Goal: Task Accomplishment & Management: Manage account settings

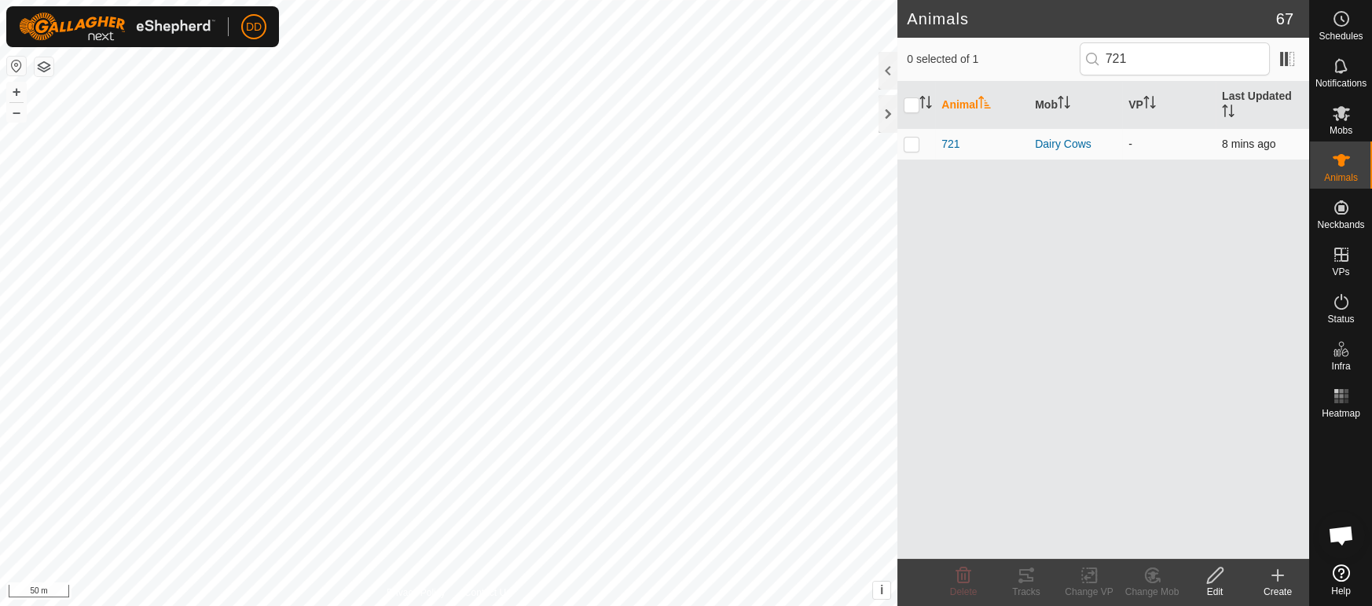
type input "721"
click at [908, 138] on p-checkbox at bounding box center [912, 144] width 16 height 13
checkbox input "true"
click at [1146, 580] on icon at bounding box center [1151, 575] width 13 height 14
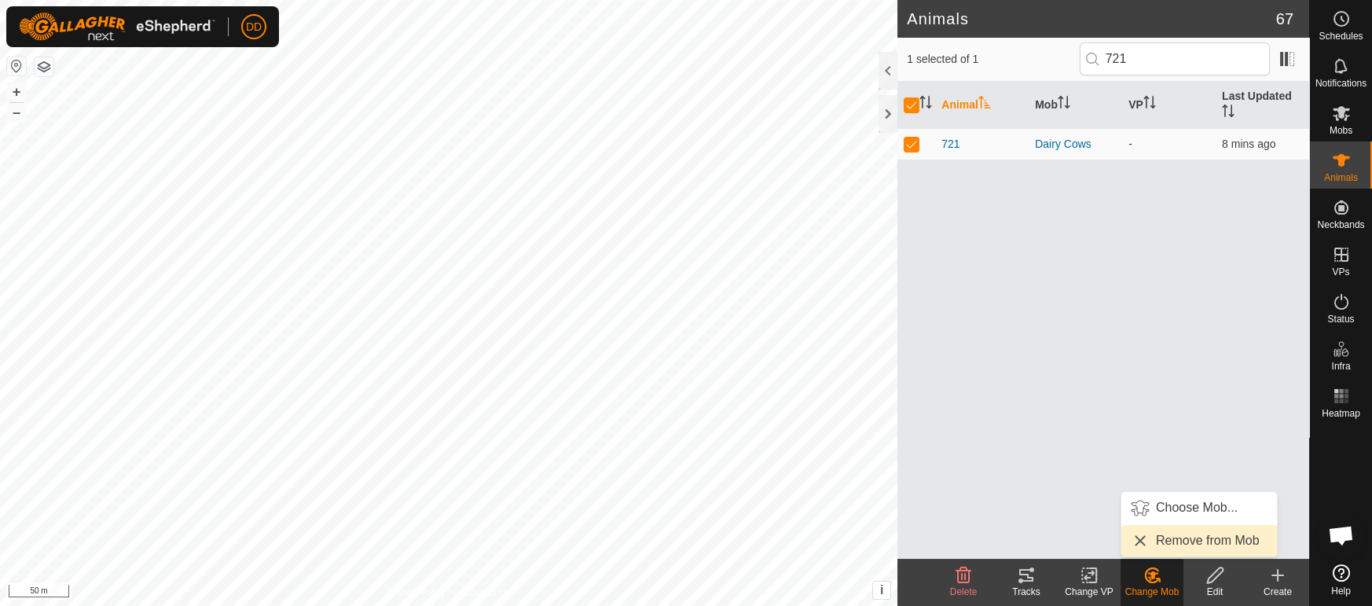
click at [1173, 543] on link "Remove from Mob" at bounding box center [1199, 540] width 156 height 31
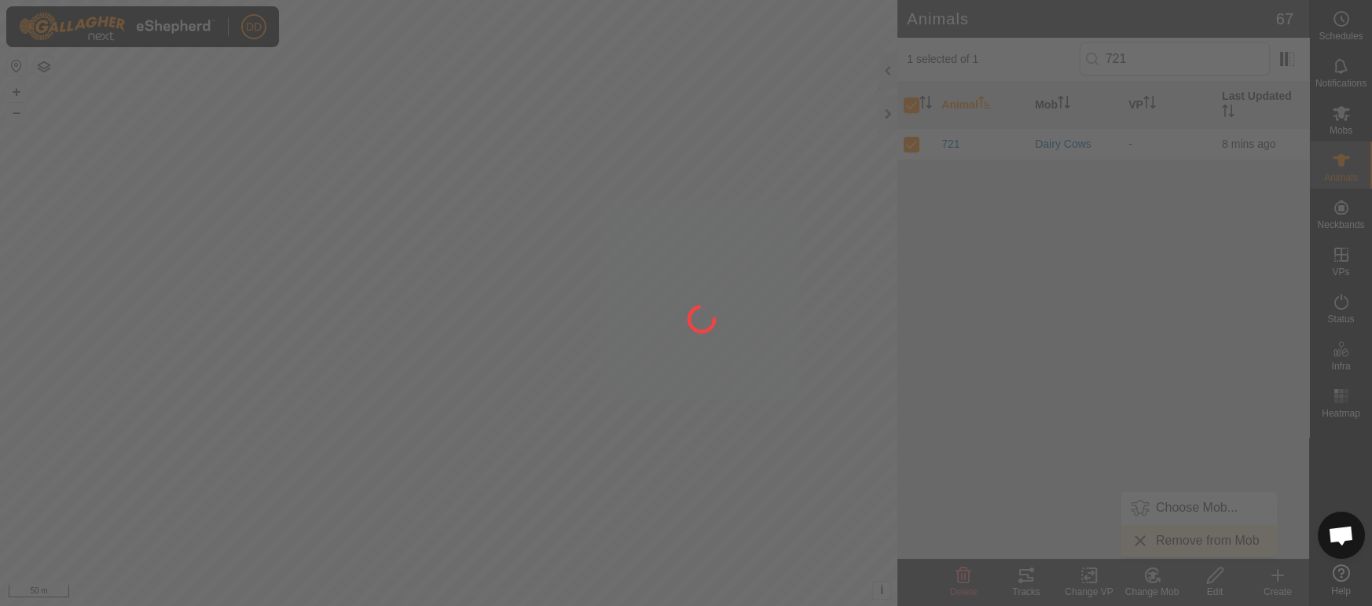
checkbox input "false"
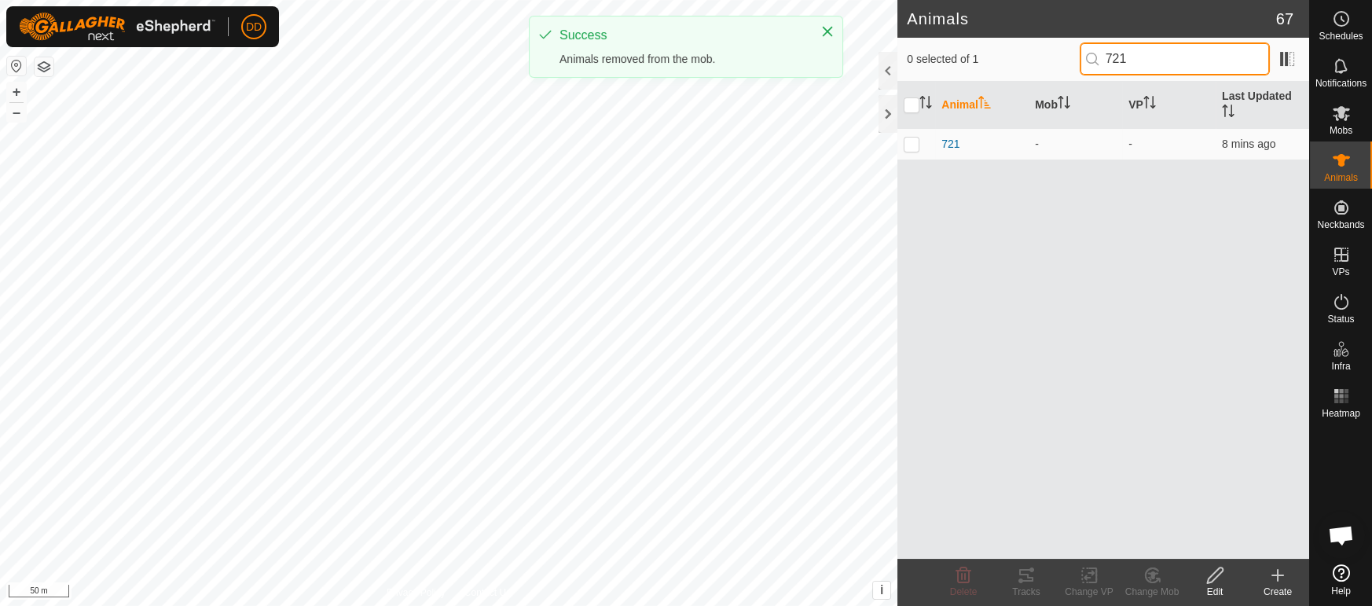
click at [1147, 57] on input "721" at bounding box center [1175, 58] width 190 height 33
type input "7"
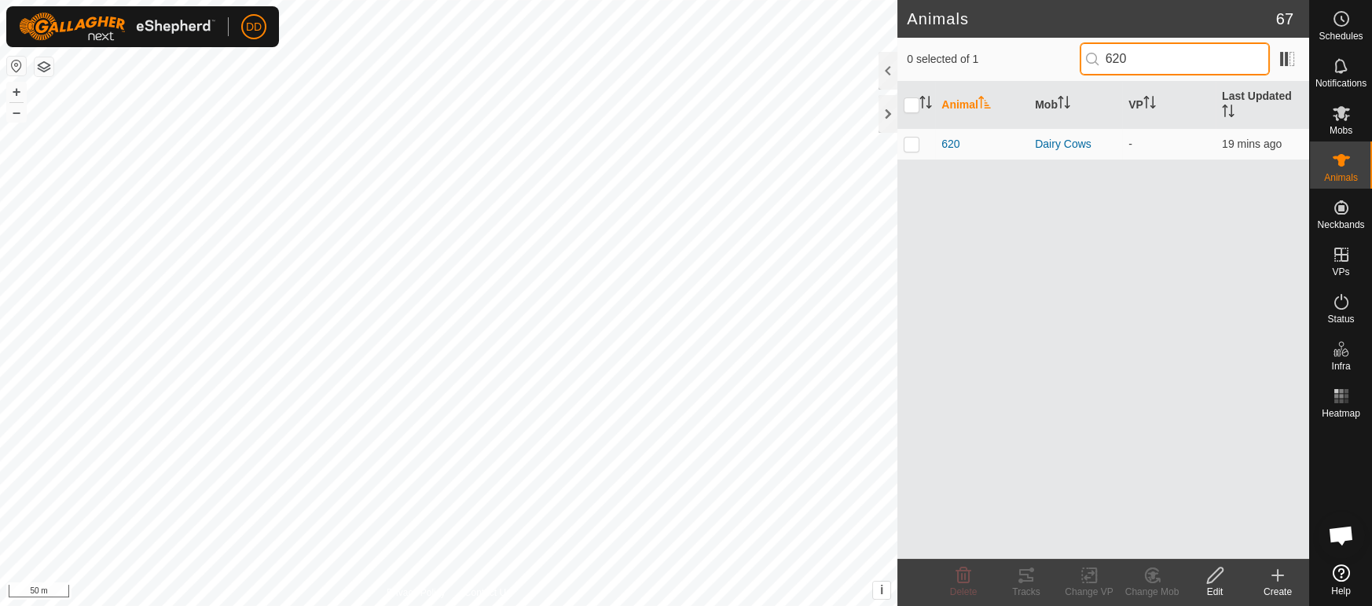
type input "620"
click at [913, 138] on p-checkbox at bounding box center [912, 144] width 16 height 13
checkbox input "true"
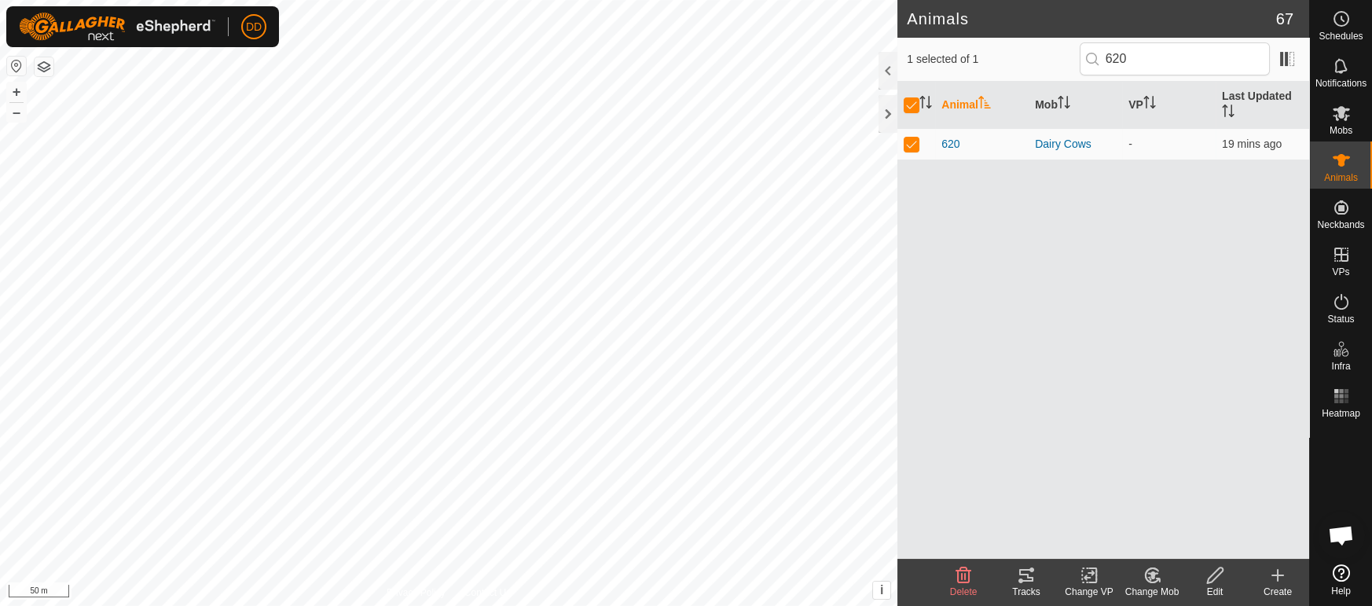
click at [1164, 590] on div "Change Mob" at bounding box center [1151, 592] width 63 height 14
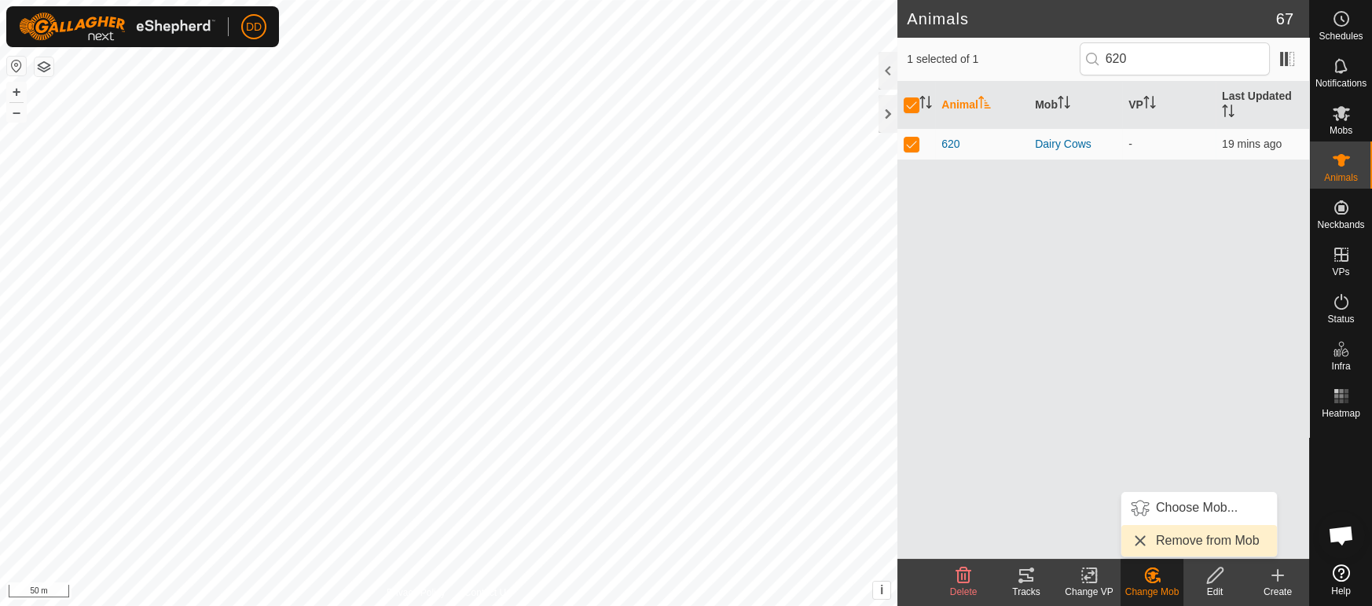
click at [1155, 541] on link "Remove from Mob" at bounding box center [1199, 540] width 156 height 31
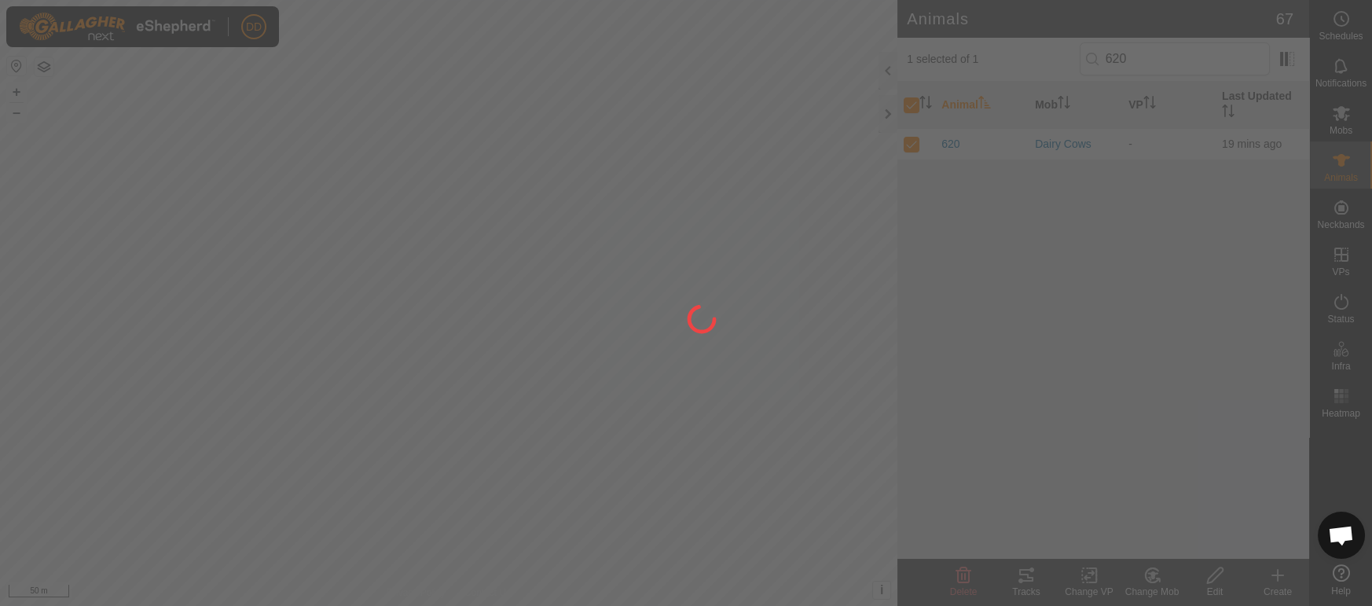
checkbox input "false"
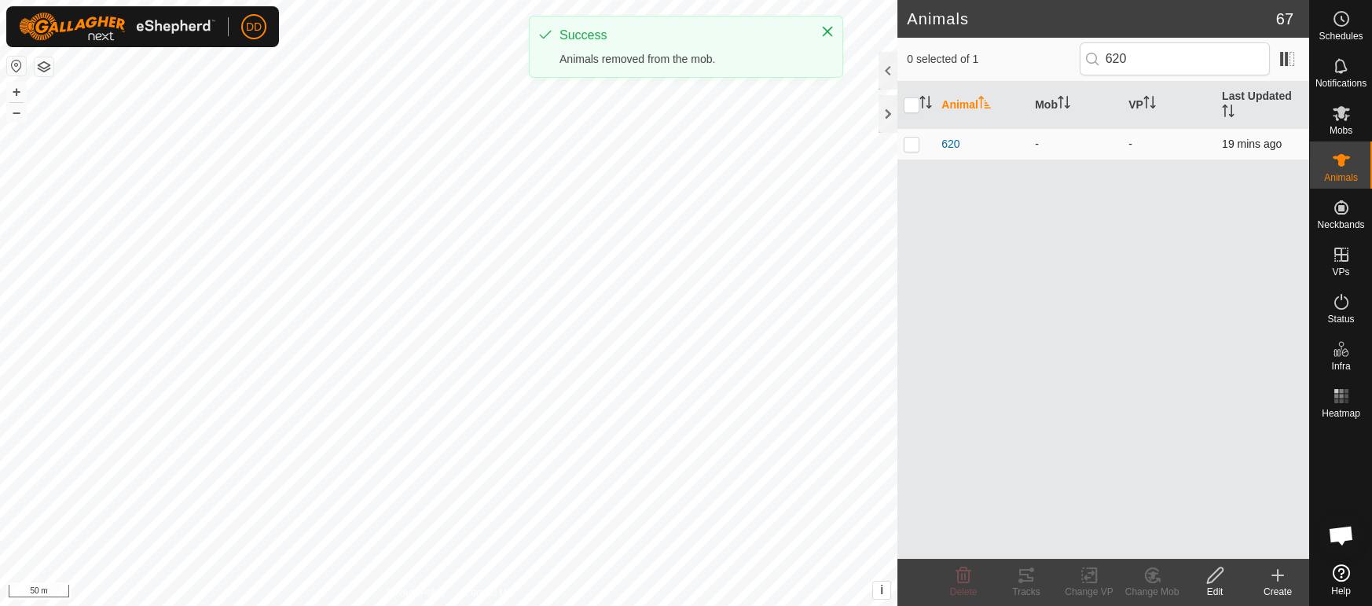
click at [909, 138] on p-checkbox at bounding box center [912, 144] width 16 height 13
checkbox input "true"
click at [979, 582] on delete-svg-icon at bounding box center [963, 575] width 63 height 19
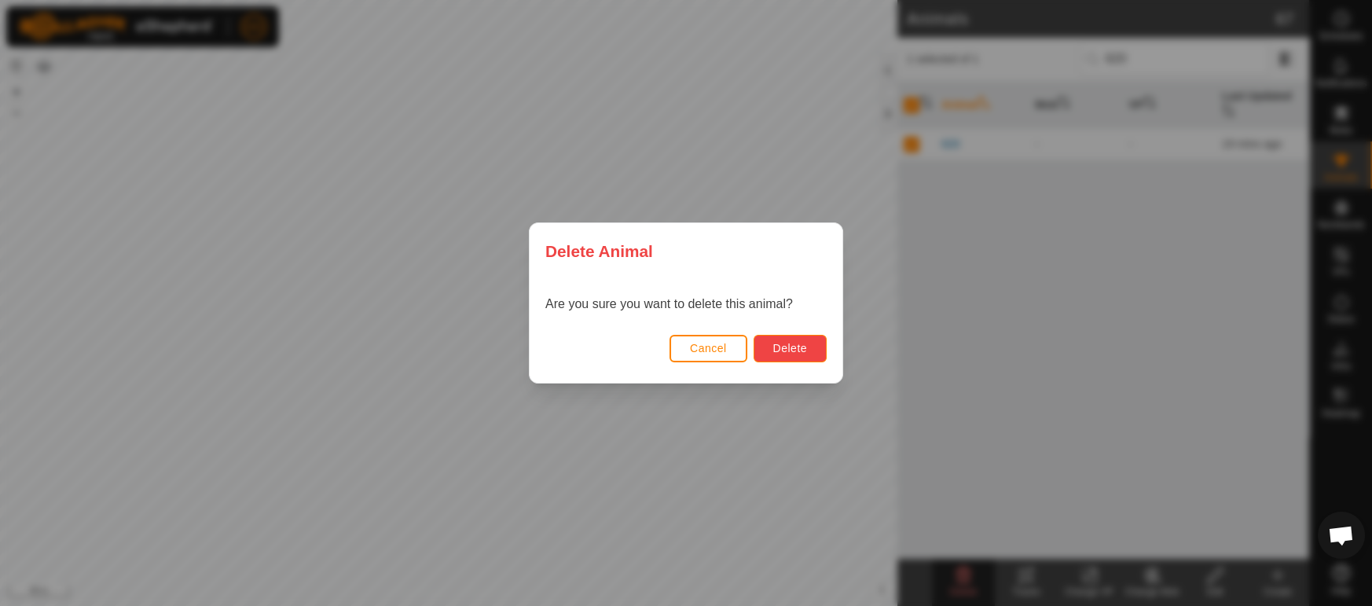
click at [810, 358] on button "Delete" at bounding box center [790, 349] width 73 height 28
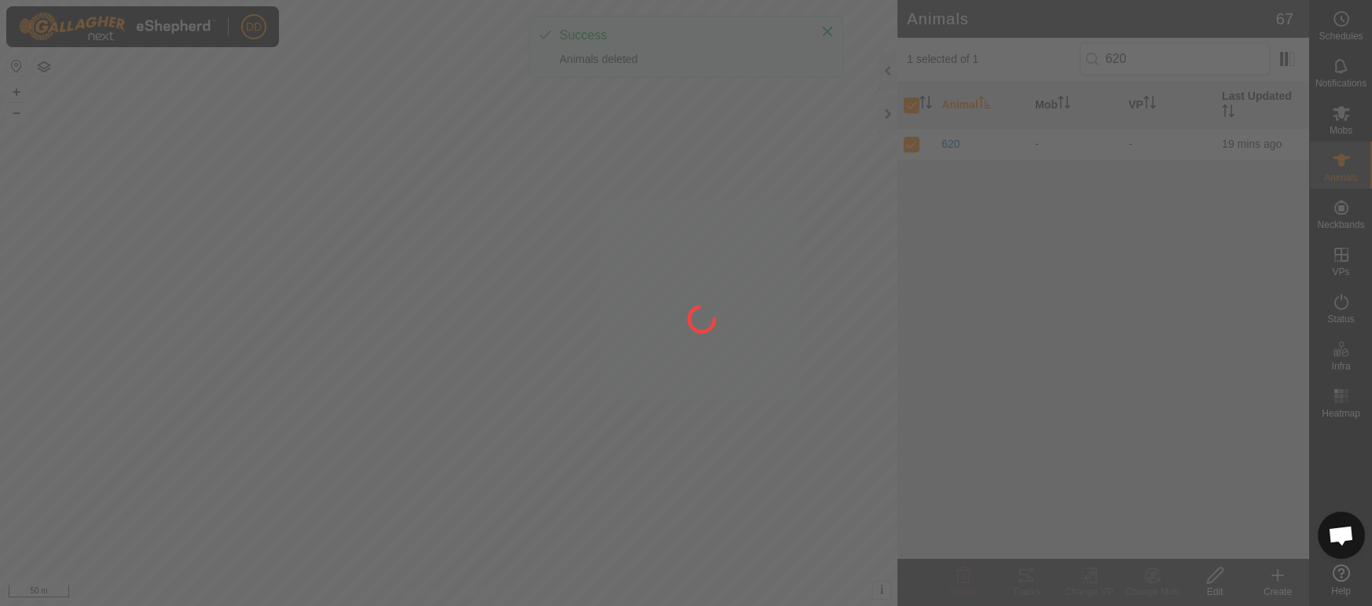
checkbox input "false"
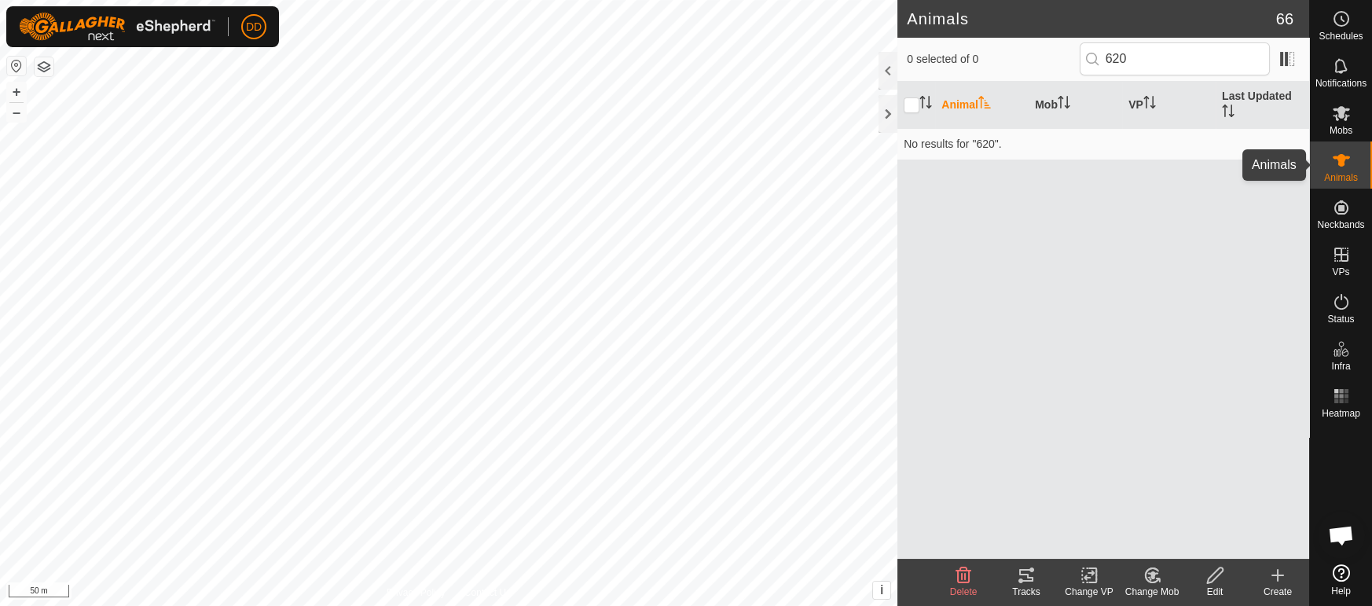
click at [1337, 164] on icon at bounding box center [1341, 160] width 17 height 13
click at [849, 20] on div "Animals 66 0 selected of 0 620 Animal Mob VP Last Updated No results for "620".…" at bounding box center [654, 303] width 1309 height 606
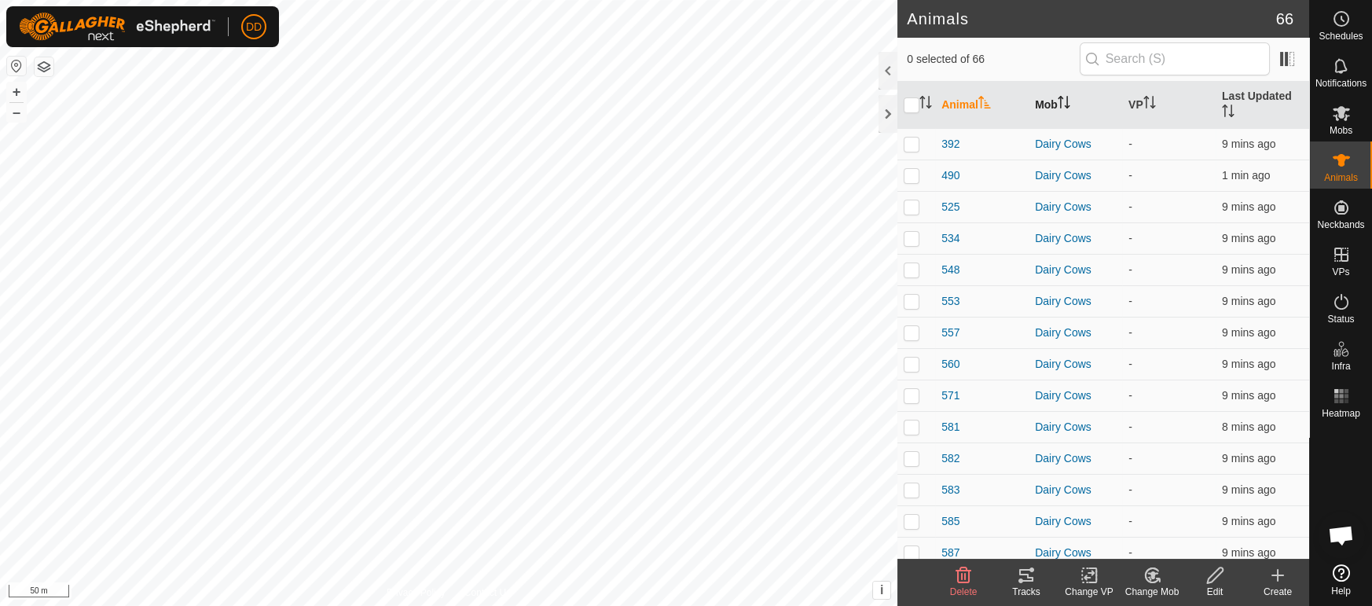
click at [1047, 87] on th "Mob" at bounding box center [1076, 105] width 94 height 47
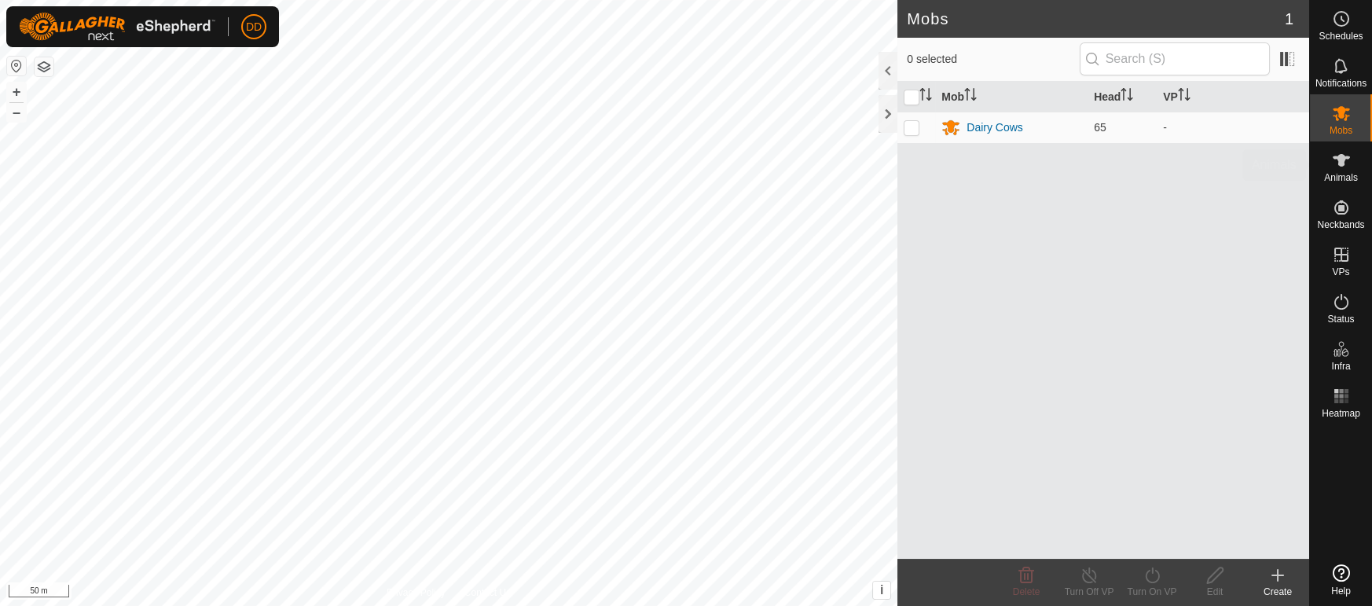
click at [1342, 174] on span "Animals" at bounding box center [1341, 177] width 34 height 9
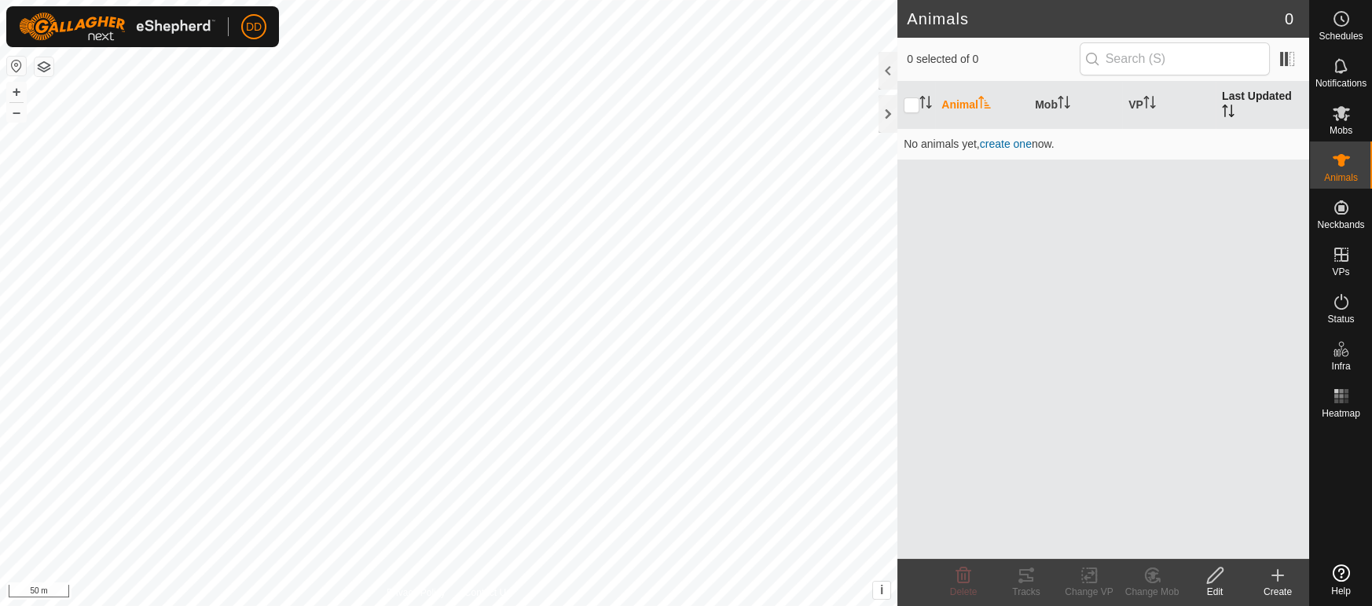
click at [1268, 92] on th "Last Updated" at bounding box center [1263, 105] width 94 height 47
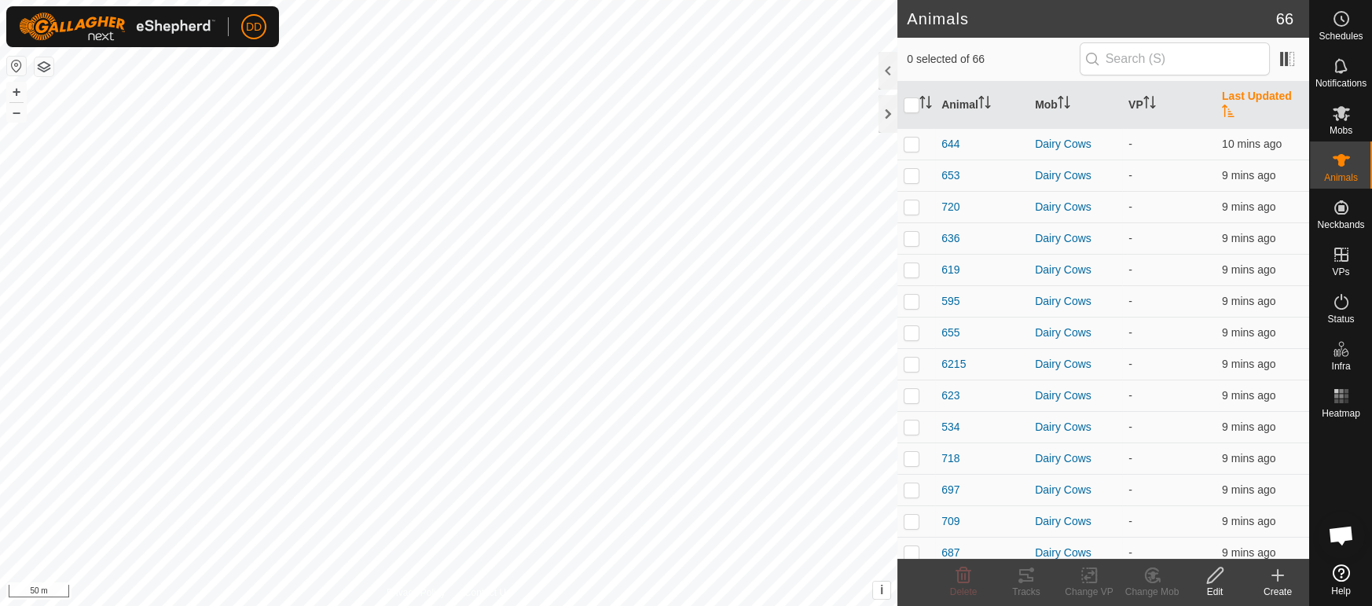
click at [1264, 96] on th "Last Updated" at bounding box center [1263, 105] width 94 height 47
click at [1333, 126] on span "Mobs" at bounding box center [1341, 130] width 23 height 9
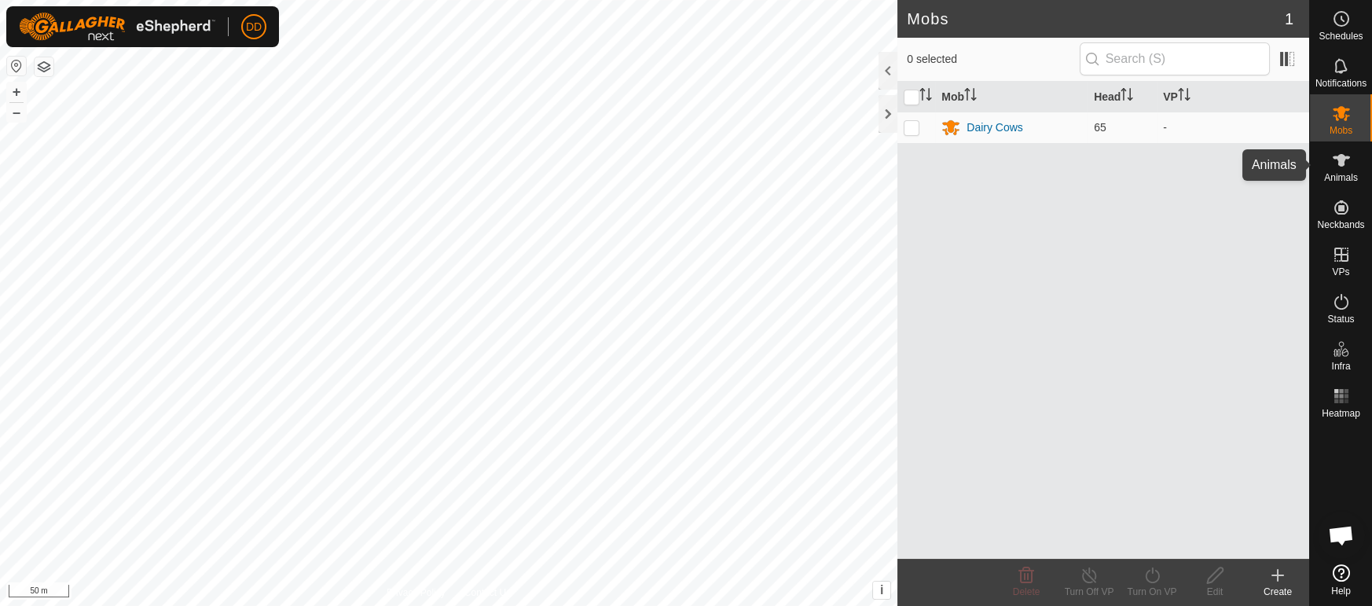
click at [1333, 168] on icon at bounding box center [1341, 160] width 19 height 19
